Goal: Find contact information: Find contact information

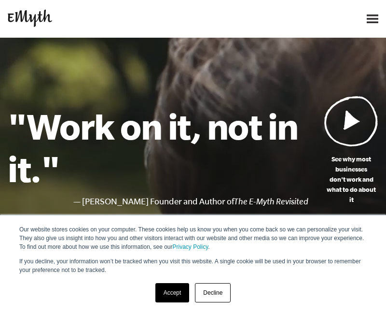
click at [363, 19] on div at bounding box center [316, 18] width 125 height 21
click at [368, 19] on img at bounding box center [373, 18] width 12 height 9
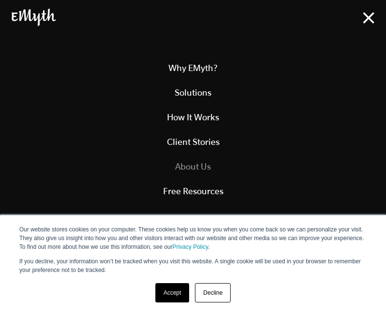
click at [195, 155] on link "About Us" at bounding box center [193, 166] width 363 height 25
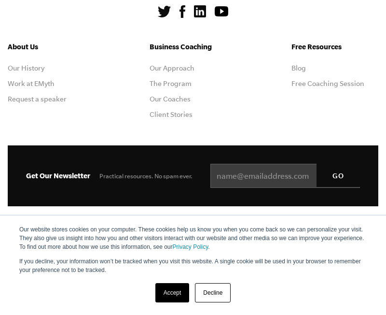
scroll to position [4370, 0]
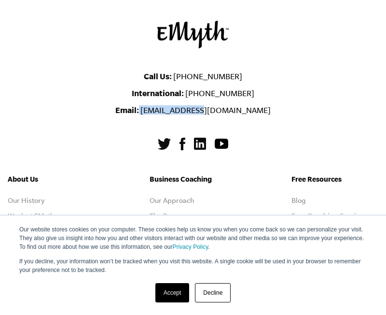
drag, startPoint x: 174, startPoint y: 126, endPoint x: 255, endPoint y: 126, distance: 81.1
click at [255, 114] on li "Email: info@emyth.com" at bounding box center [193, 109] width 371 height 9
copy li "[EMAIL_ADDRESS][DOMAIN_NAME]"
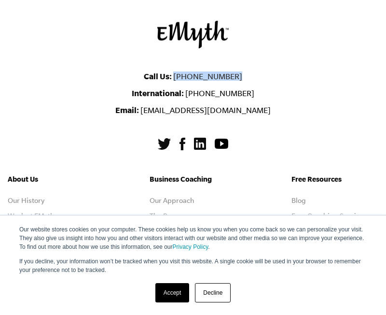
drag, startPoint x: 259, startPoint y: 93, endPoint x: 180, endPoint y: 95, distance: 79.7
click at [180, 81] on li "Call Us: 1-800-300-3531" at bounding box center [193, 75] width 371 height 9
copy link "[PHONE_NUMBER]"
